Goal: Task Accomplishment & Management: Manage account settings

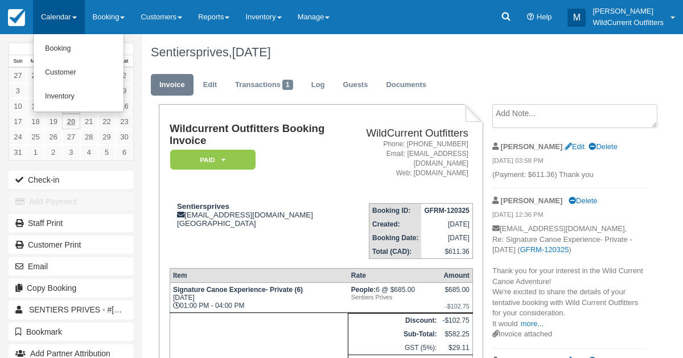
scroll to position [149, 0]
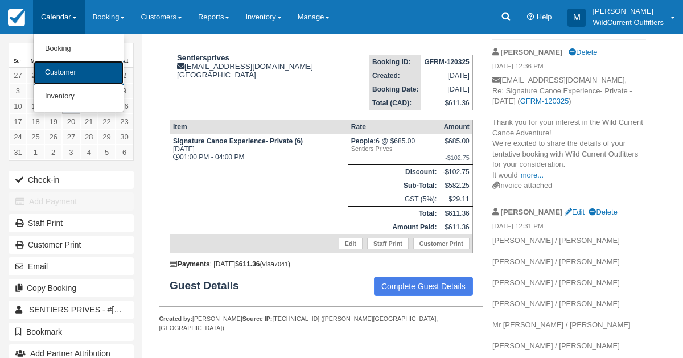
click at [67, 65] on link "Customer" at bounding box center [79, 73] width 90 height 24
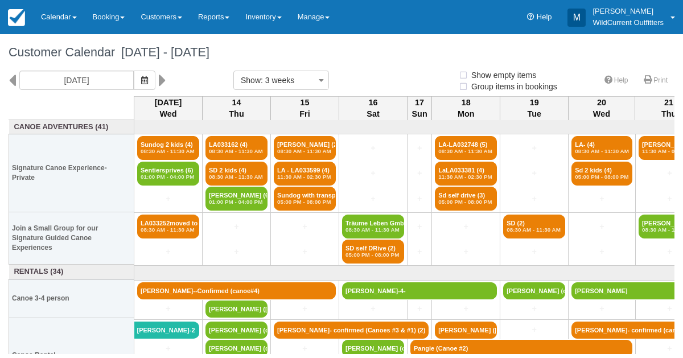
select select
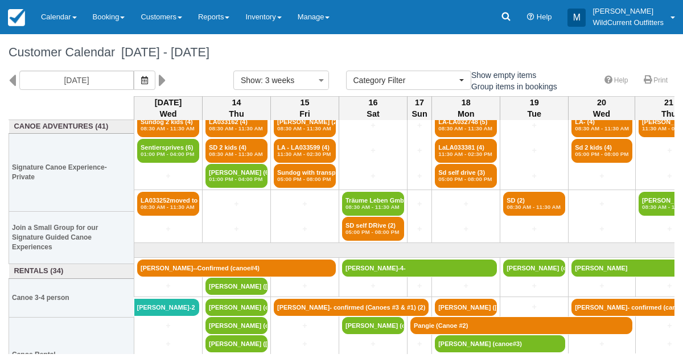
scroll to position [40, 0]
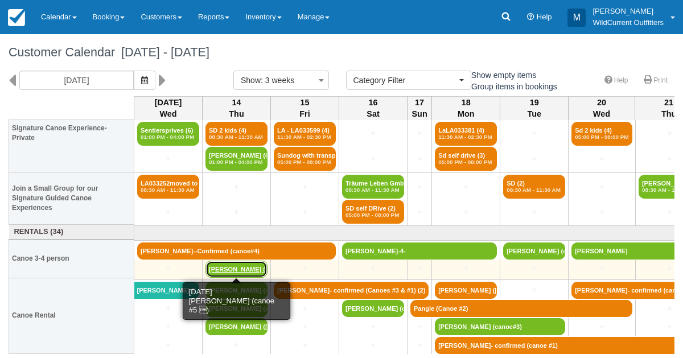
click at [232, 264] on link "[PERSON_NAME] ([PERSON_NAME]" at bounding box center [237, 269] width 62 height 17
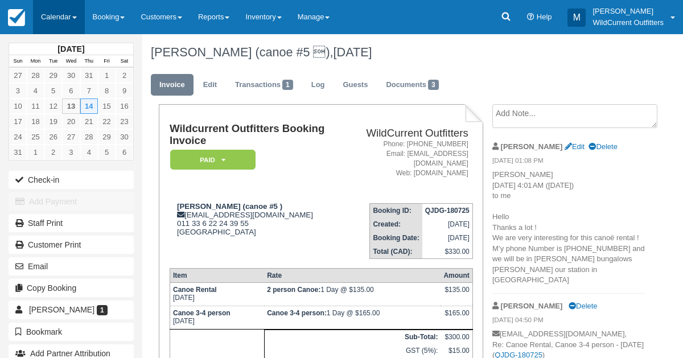
click at [59, 18] on link "Calendar" at bounding box center [59, 17] width 52 height 34
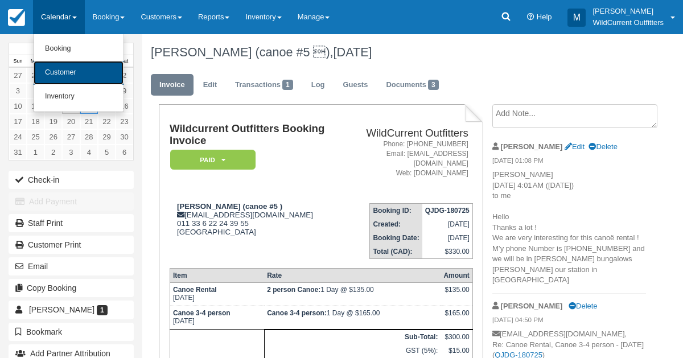
click at [65, 77] on link "Customer" at bounding box center [79, 73] width 90 height 24
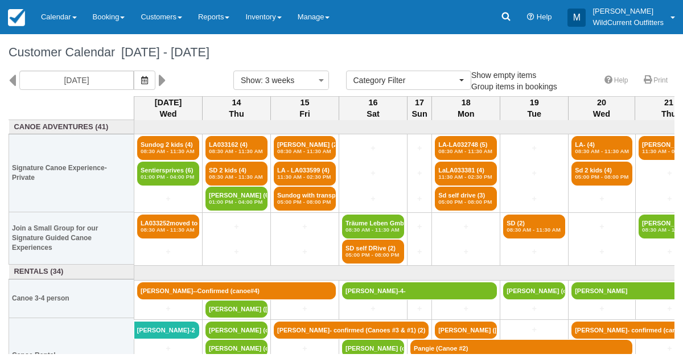
select select
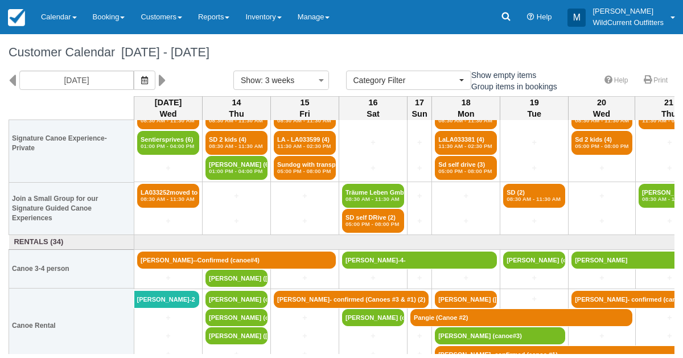
scroll to position [32, 0]
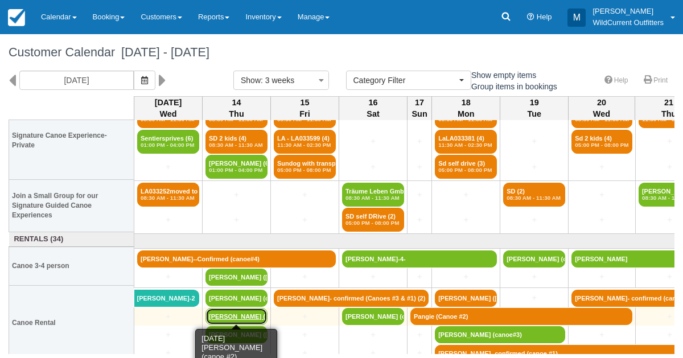
click at [219, 315] on link "Tom Eglin (canoe #2)" at bounding box center [237, 316] width 62 height 17
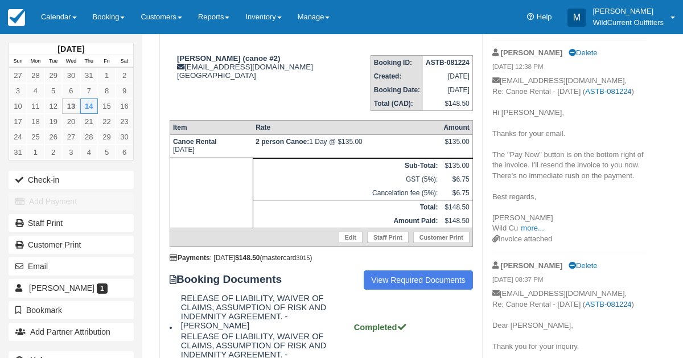
scroll to position [147, 0]
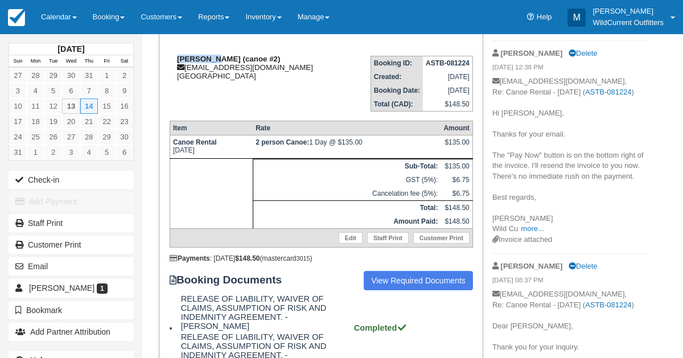
drag, startPoint x: 211, startPoint y: 59, endPoint x: 176, endPoint y: 61, distance: 35.4
click at [176, 61] on div "Tom Eglin (canoe #2) tomeglin@hotmail.co.uk Canada" at bounding box center [255, 68] width 171 height 26
copy strong "Tom Eglin"
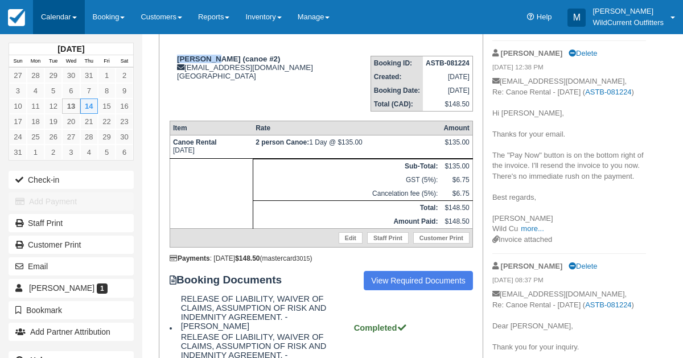
click at [61, 22] on link "Calendar" at bounding box center [59, 17] width 52 height 34
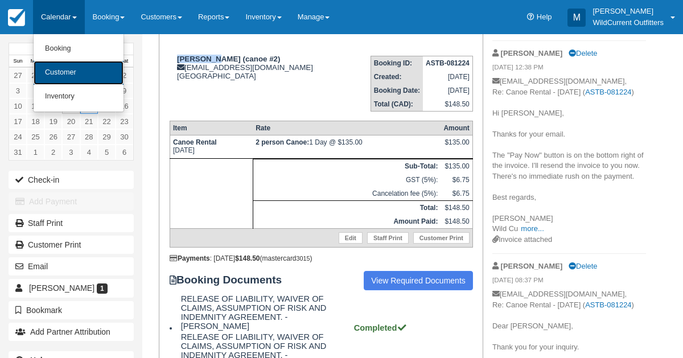
click at [59, 69] on link "Customer" at bounding box center [79, 73] width 90 height 24
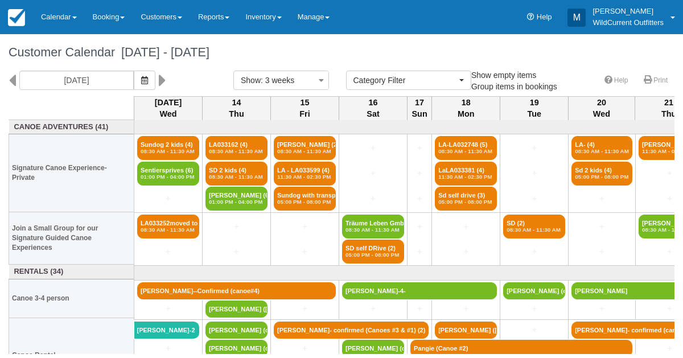
select select
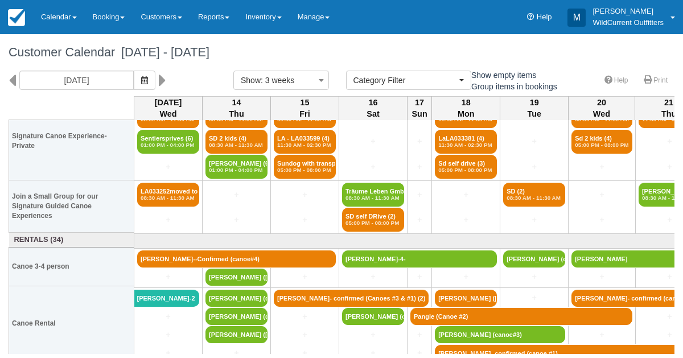
scroll to position [40, 0]
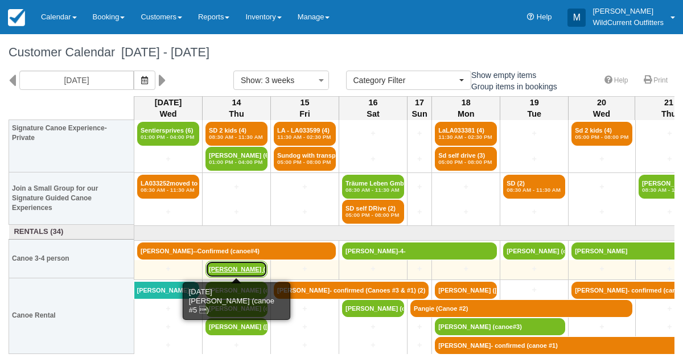
click at [214, 269] on link "[PERSON_NAME] ([PERSON_NAME]" at bounding box center [237, 269] width 62 height 17
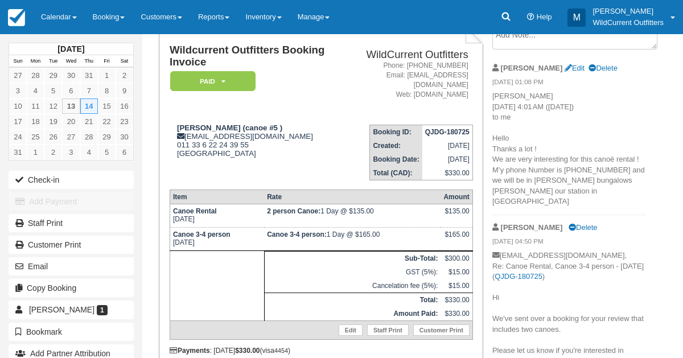
scroll to position [79, 0]
click at [56, 19] on link "Calendar" at bounding box center [59, 17] width 52 height 34
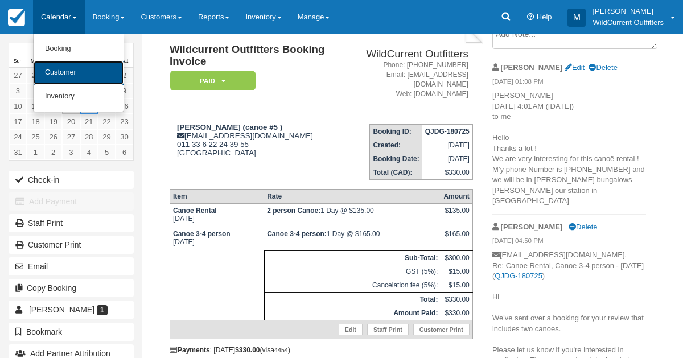
click at [61, 71] on link "Customer" at bounding box center [79, 73] width 90 height 24
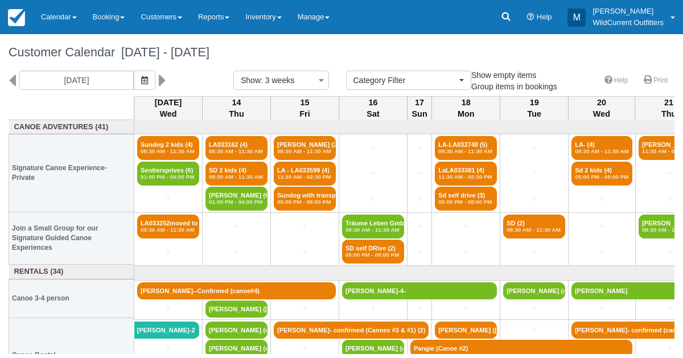
select select
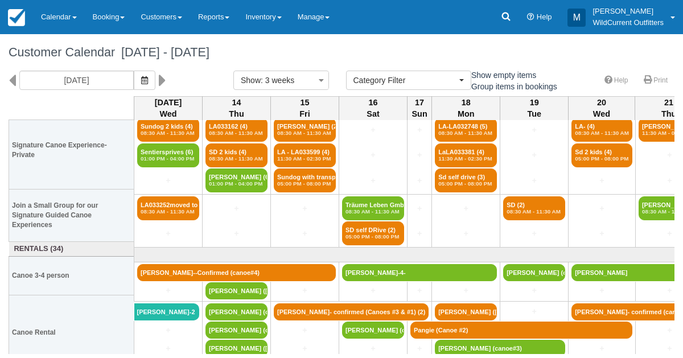
scroll to position [23, 0]
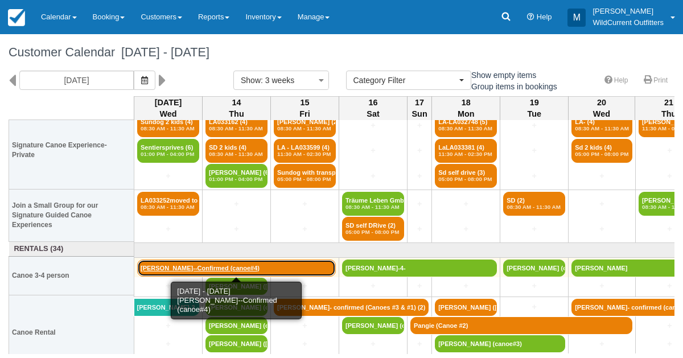
click at [186, 266] on link "[PERSON_NAME]--Confirmed (canoe#4)" at bounding box center [236, 268] width 199 height 17
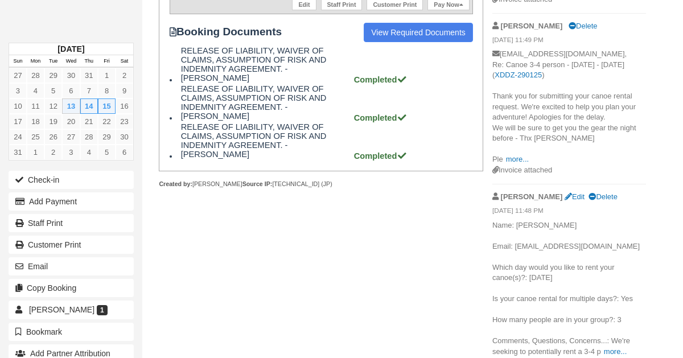
scroll to position [412, 0]
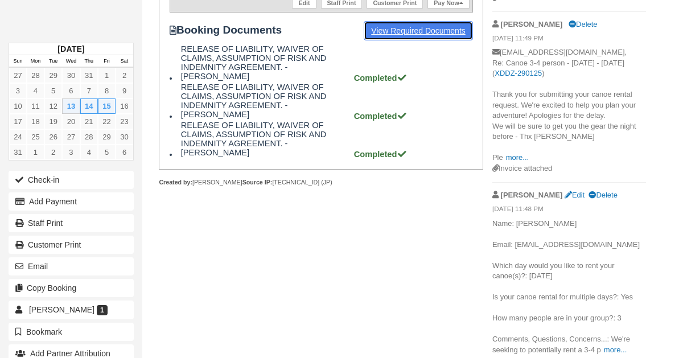
click at [412, 22] on link "View Required Documents" at bounding box center [418, 30] width 109 height 19
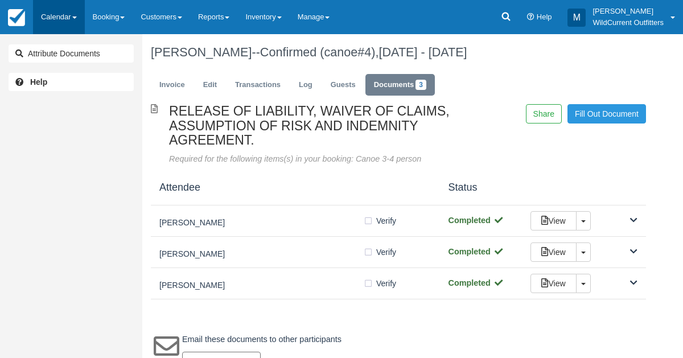
click at [64, 9] on link "Calendar" at bounding box center [59, 17] width 52 height 34
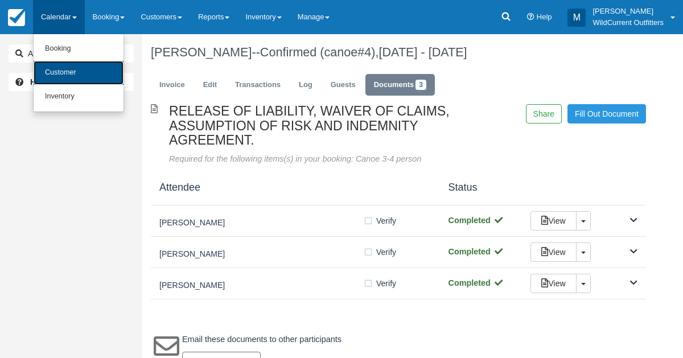
click at [61, 81] on link "Customer" at bounding box center [79, 73] width 90 height 24
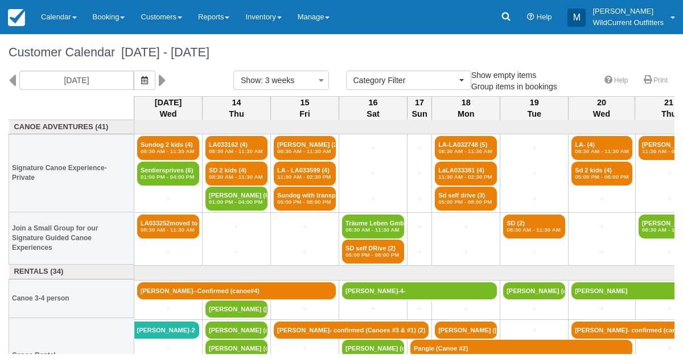
select select
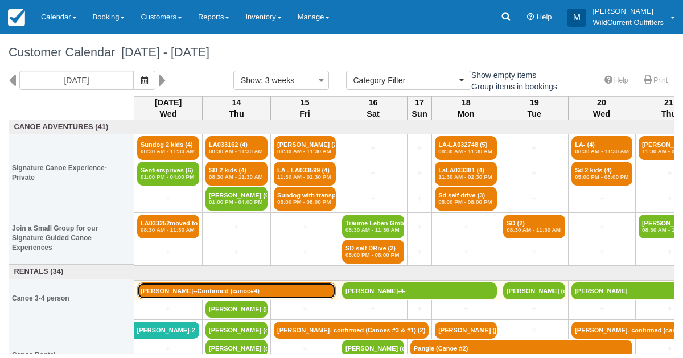
click at [188, 282] on link "[PERSON_NAME]--Confirmed (canoe#4)" at bounding box center [236, 290] width 199 height 17
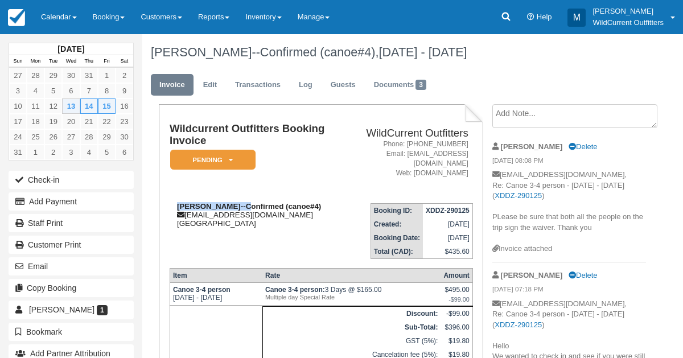
drag, startPoint x: 243, startPoint y: 208, endPoint x: 174, endPoint y: 208, distance: 68.3
click at [174, 208] on div "[PERSON_NAME]--Confirmed (canoe#4) [EMAIL_ADDRESS][DOMAIN_NAME] [GEOGRAPHIC_DAT…" at bounding box center [255, 215] width 171 height 26
copy strong "[PERSON_NAME]"
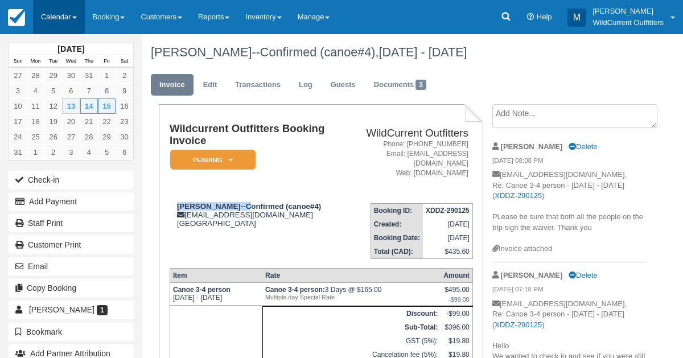
click at [57, 13] on link "Calendar" at bounding box center [59, 17] width 52 height 34
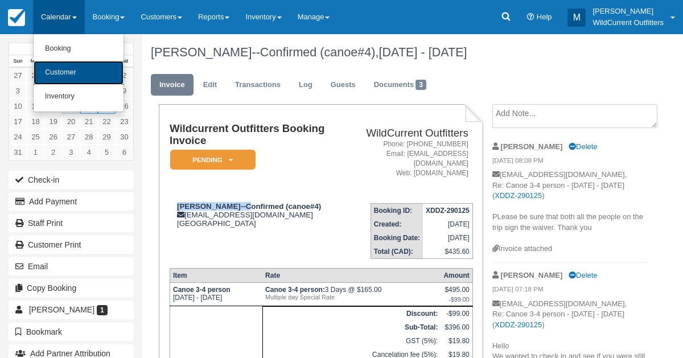
click at [55, 66] on link "Customer" at bounding box center [79, 73] width 90 height 24
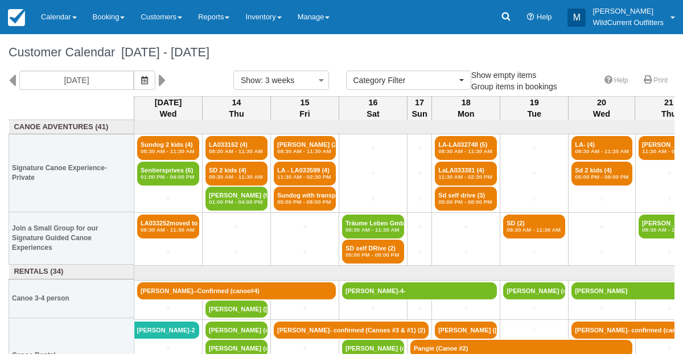
select select
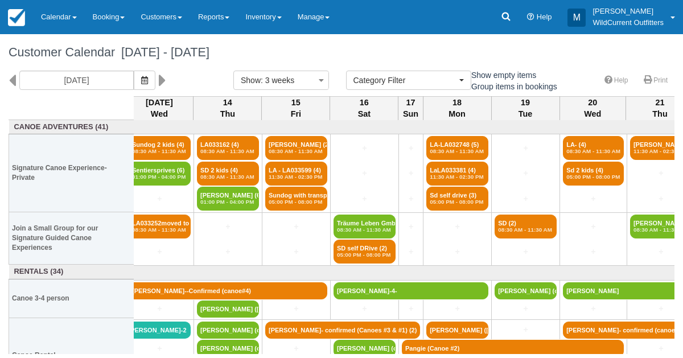
scroll to position [1, 9]
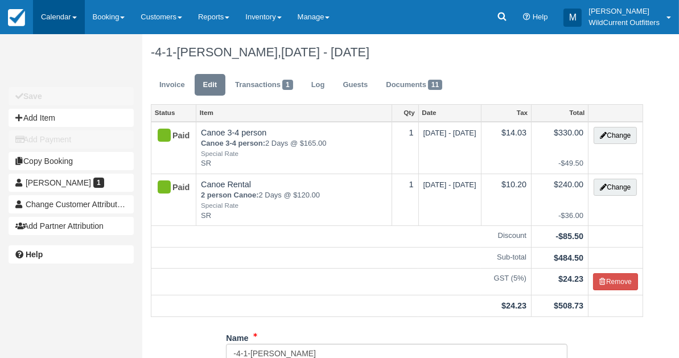
click at [56, 11] on link "Calendar" at bounding box center [59, 17] width 52 height 34
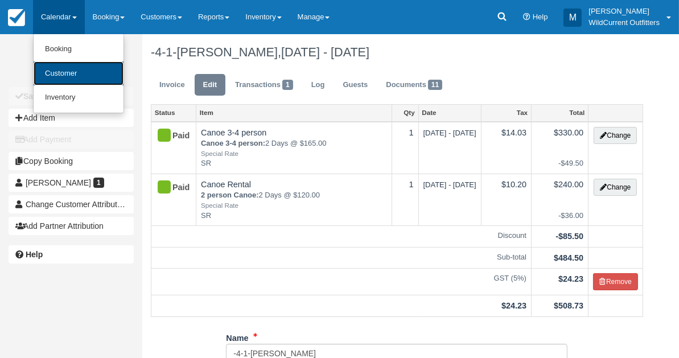
click at [54, 65] on link "Customer" at bounding box center [79, 73] width 90 height 24
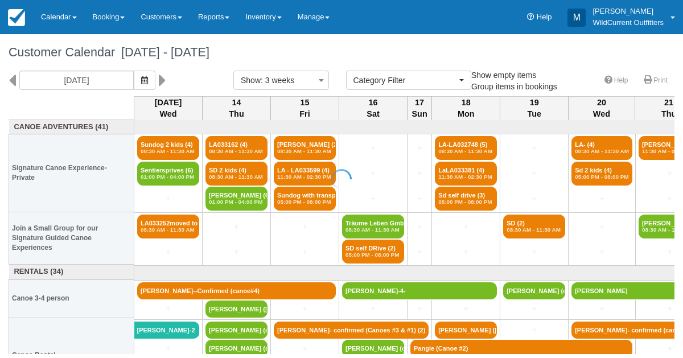
select select
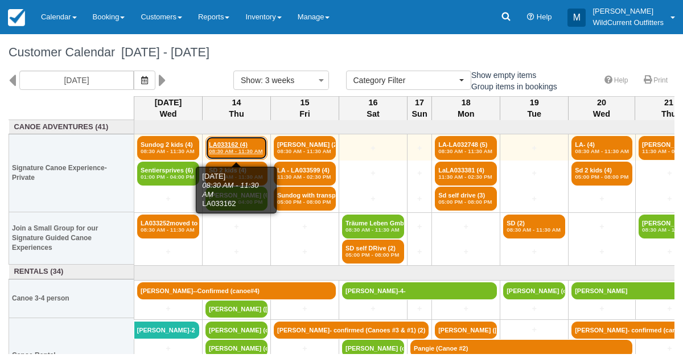
click at [240, 145] on link "LA033162 (4) 08:30 AM - 11:30 AM" at bounding box center [237, 148] width 62 height 24
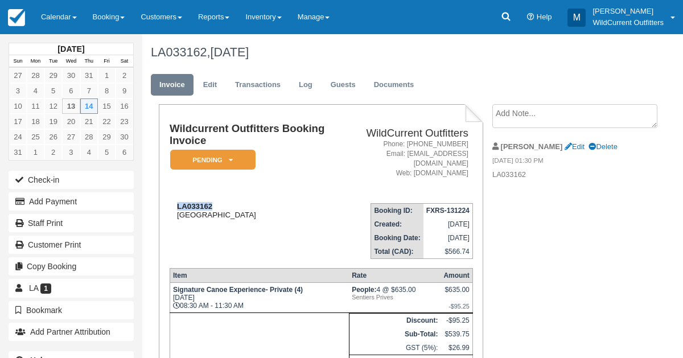
drag, startPoint x: 222, startPoint y: 193, endPoint x: 176, endPoint y: 195, distance: 45.6
click at [176, 202] on div "LA033162 Canada" at bounding box center [255, 210] width 171 height 17
copy strong "LA033162"
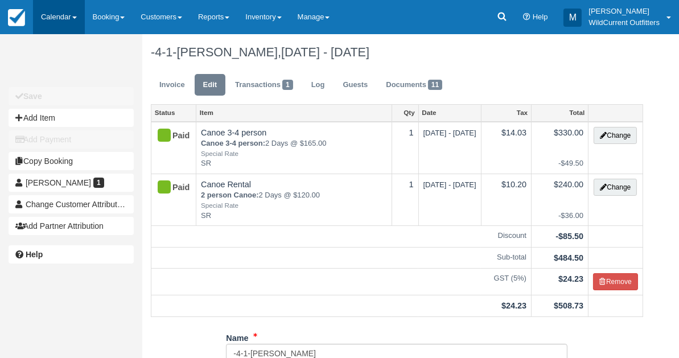
click at [53, 11] on link "Calendar" at bounding box center [59, 17] width 52 height 34
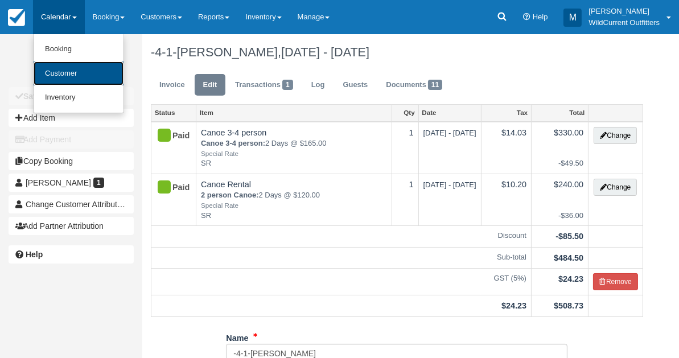
click at [59, 68] on link "Customer" at bounding box center [79, 73] width 90 height 24
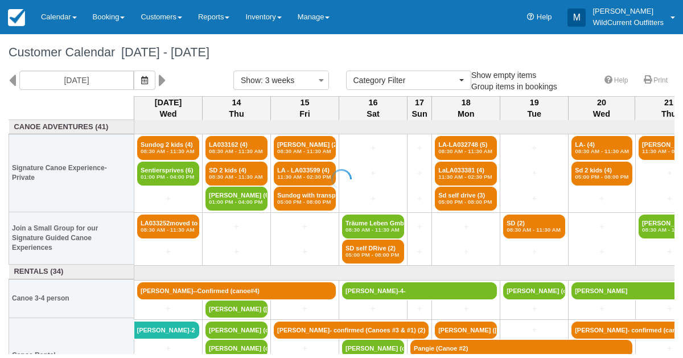
select select
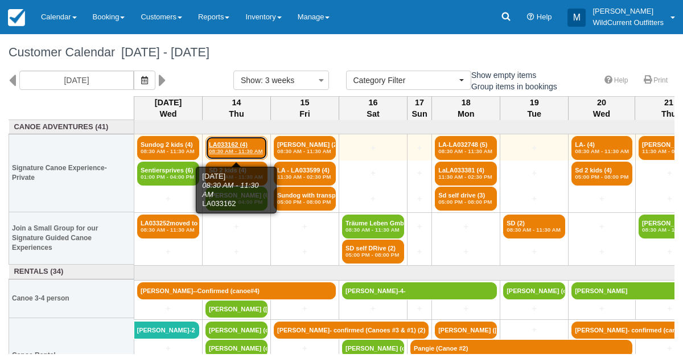
click at [231, 141] on link "LA033162 (4) 08:30 AM - 11:30 AM" at bounding box center [237, 148] width 62 height 24
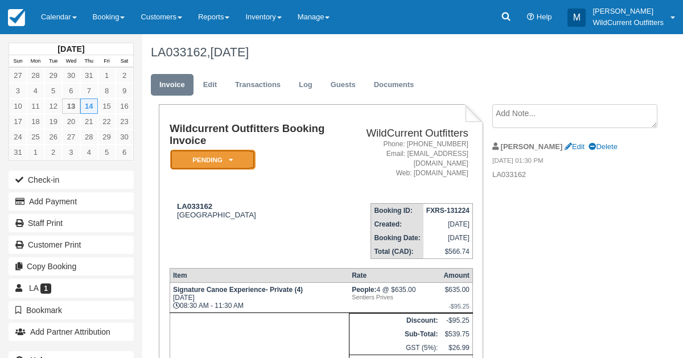
click at [227, 157] on em "Pending" at bounding box center [212, 160] width 85 height 20
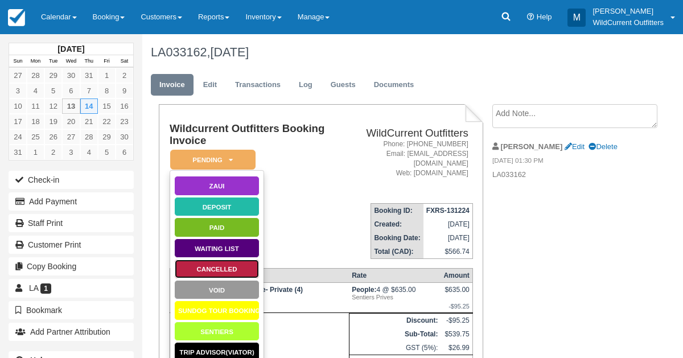
click at [212, 269] on link "Cancelled" at bounding box center [216, 269] width 85 height 20
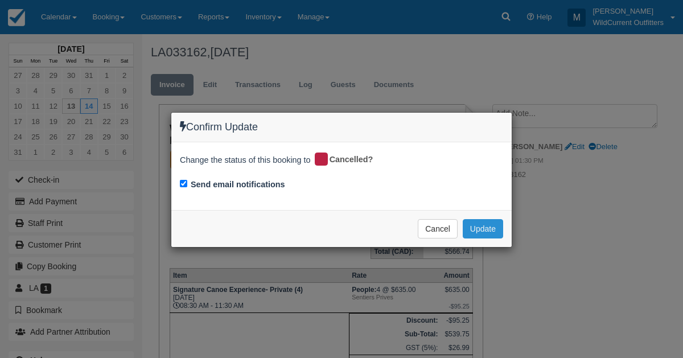
click at [496, 229] on button "Update" at bounding box center [483, 228] width 40 height 19
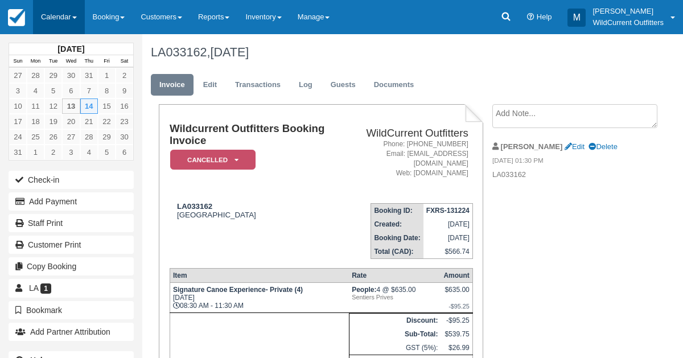
click at [59, 15] on link "Calendar" at bounding box center [59, 17] width 52 height 34
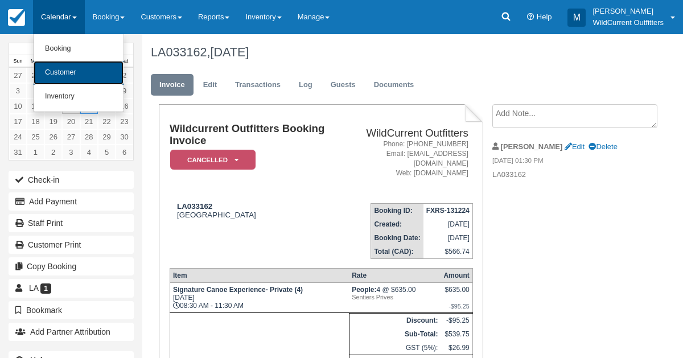
click at [63, 65] on link "Customer" at bounding box center [79, 73] width 90 height 24
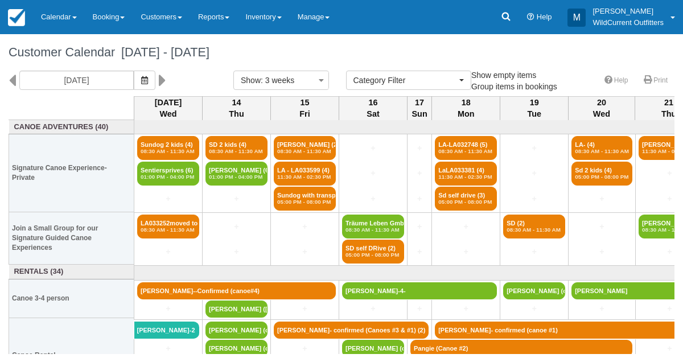
select select
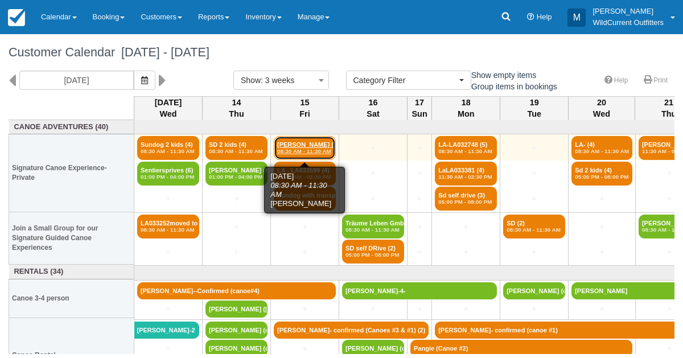
click at [302, 150] on em "08:30 AM - 11:30 AM" at bounding box center [304, 151] width 55 height 7
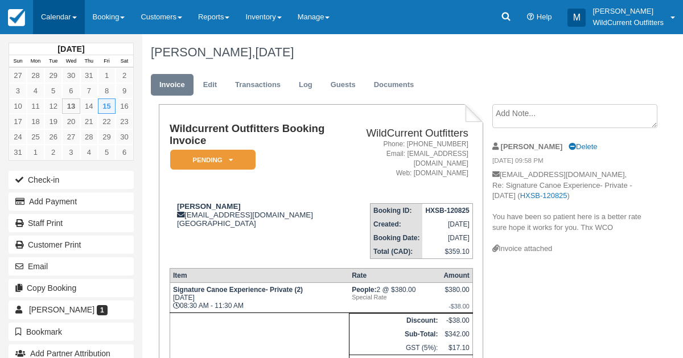
click at [68, 15] on link "Calendar" at bounding box center [59, 17] width 52 height 34
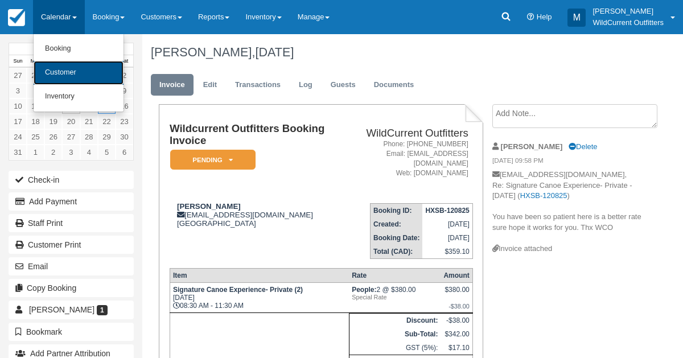
click at [59, 81] on link "Customer" at bounding box center [79, 73] width 90 height 24
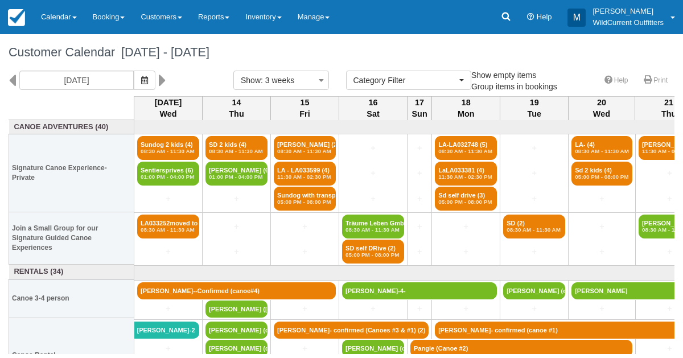
select select
